Goal: Information Seeking & Learning: Learn about a topic

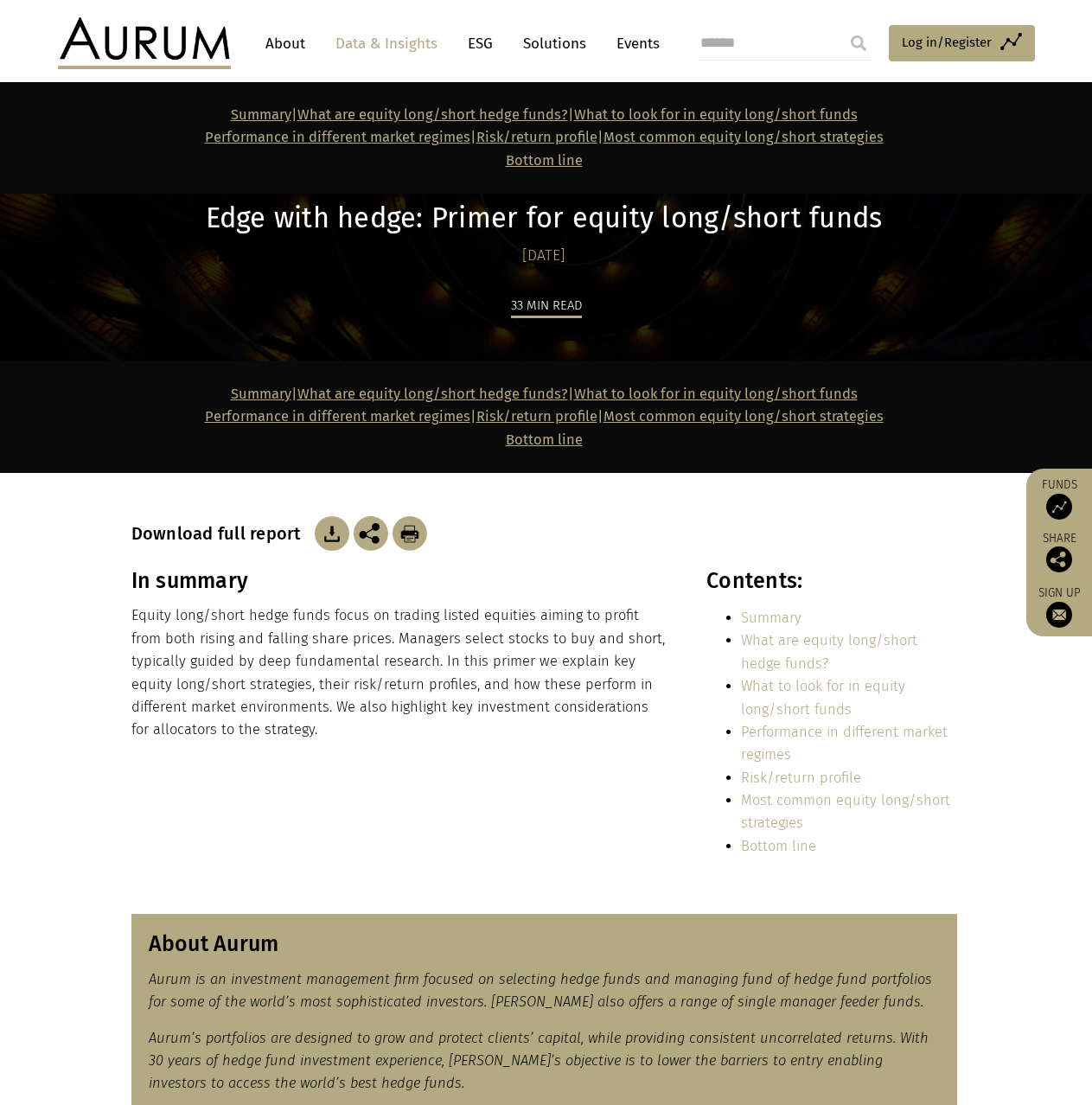
scroll to position [1729, 0]
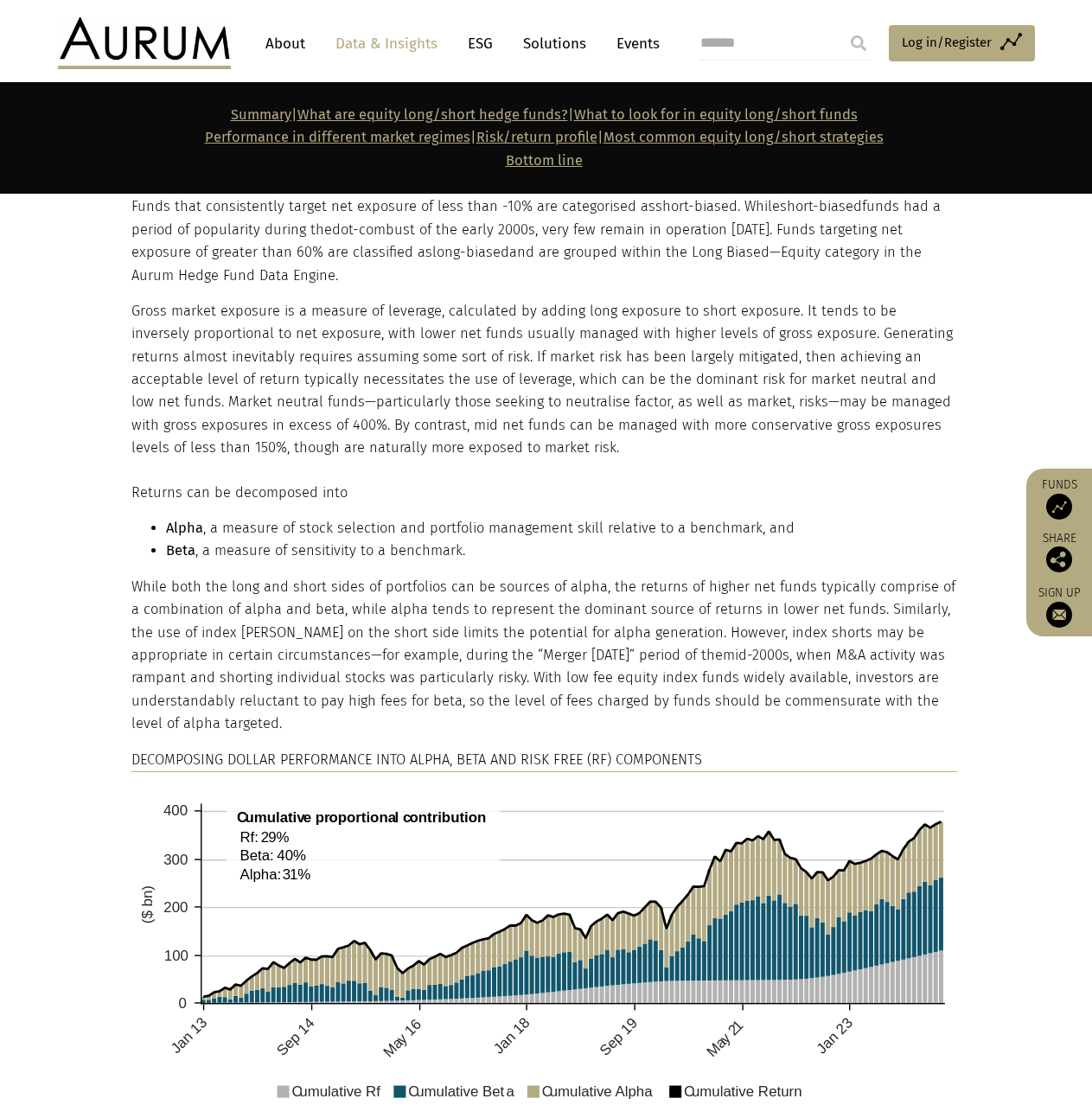
click at [169, 450] on p "Gross market exposure is a measure of leverage, calculated by adding long expos…" at bounding box center [544, 379] width 826 height 160
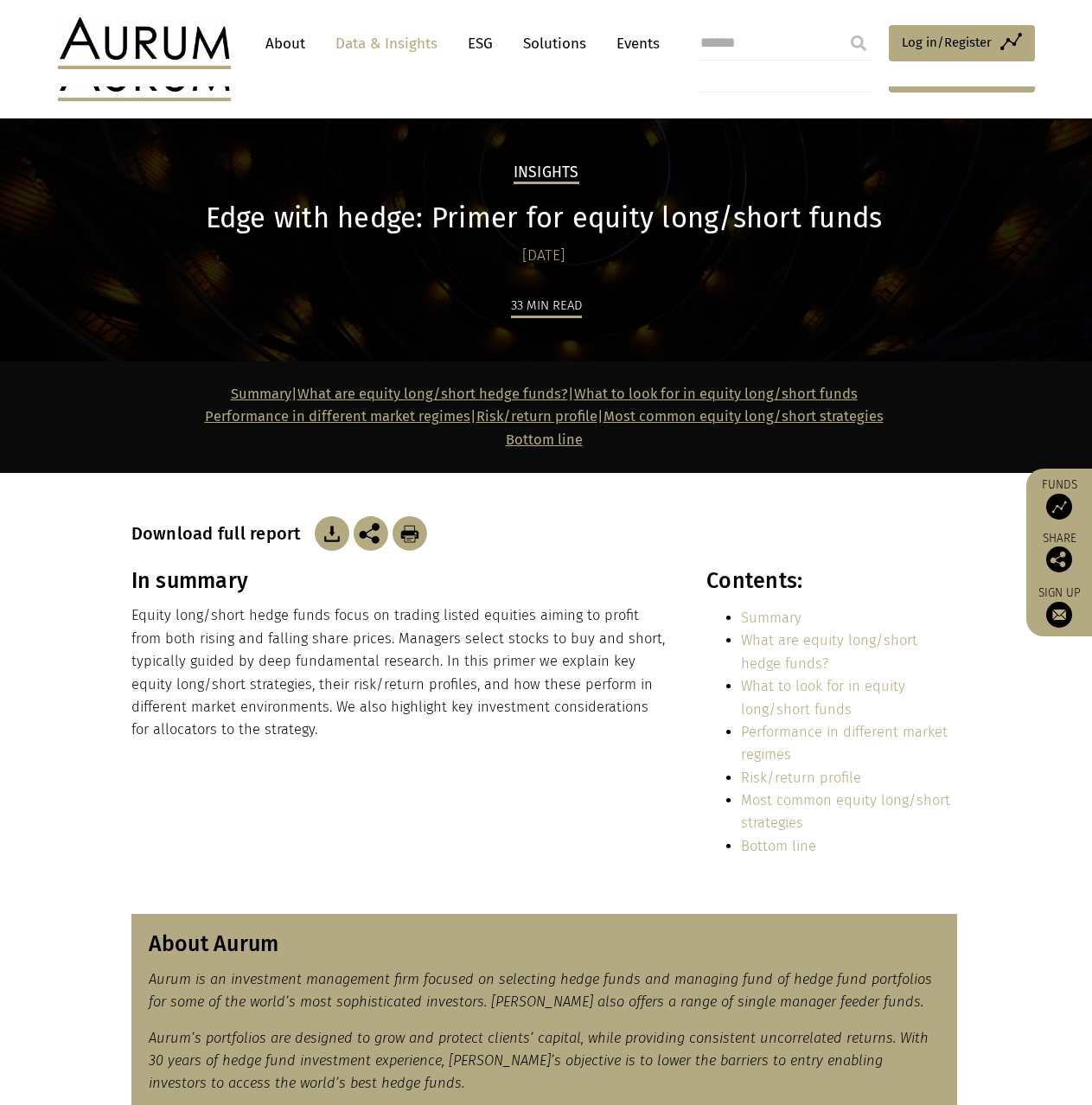
scroll to position [86, 0]
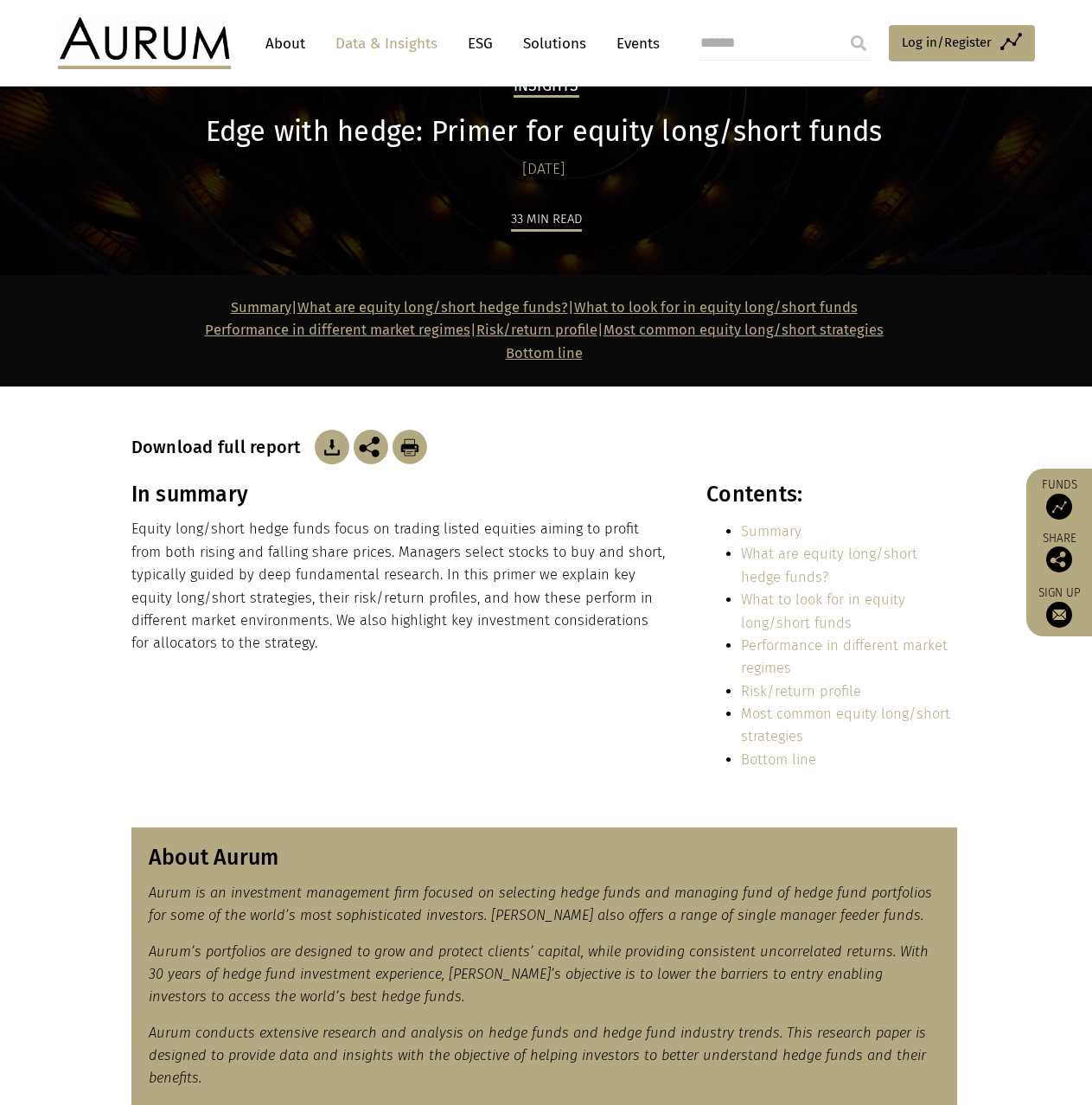
click at [399, 451] on img at bounding box center [409, 446] width 34 height 34
click at [333, 447] on img at bounding box center [332, 446] width 34 height 34
